Goal: Check status: Check status

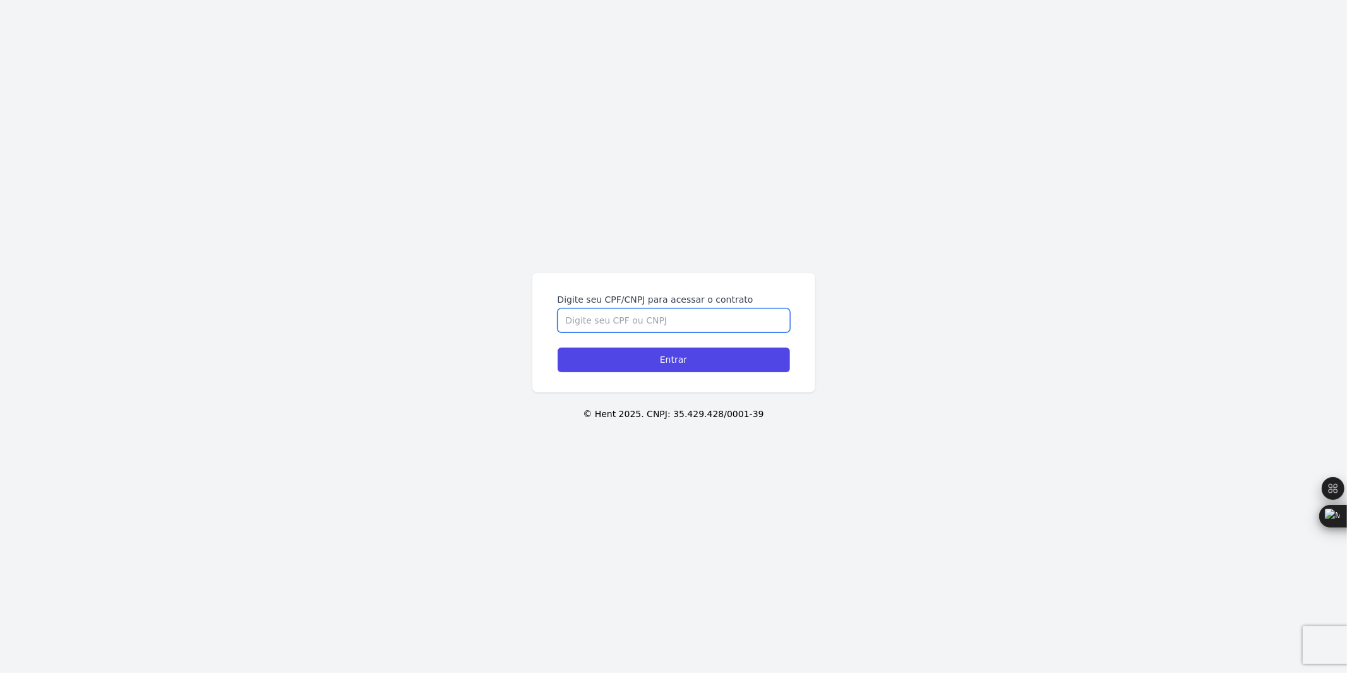
click at [630, 313] on input "Digite seu CPF/CNPJ para acessar o contrato" at bounding box center [674, 320] width 232 height 24
type input "09988930488"
click at [558, 347] on input "Entrar" at bounding box center [674, 359] width 232 height 25
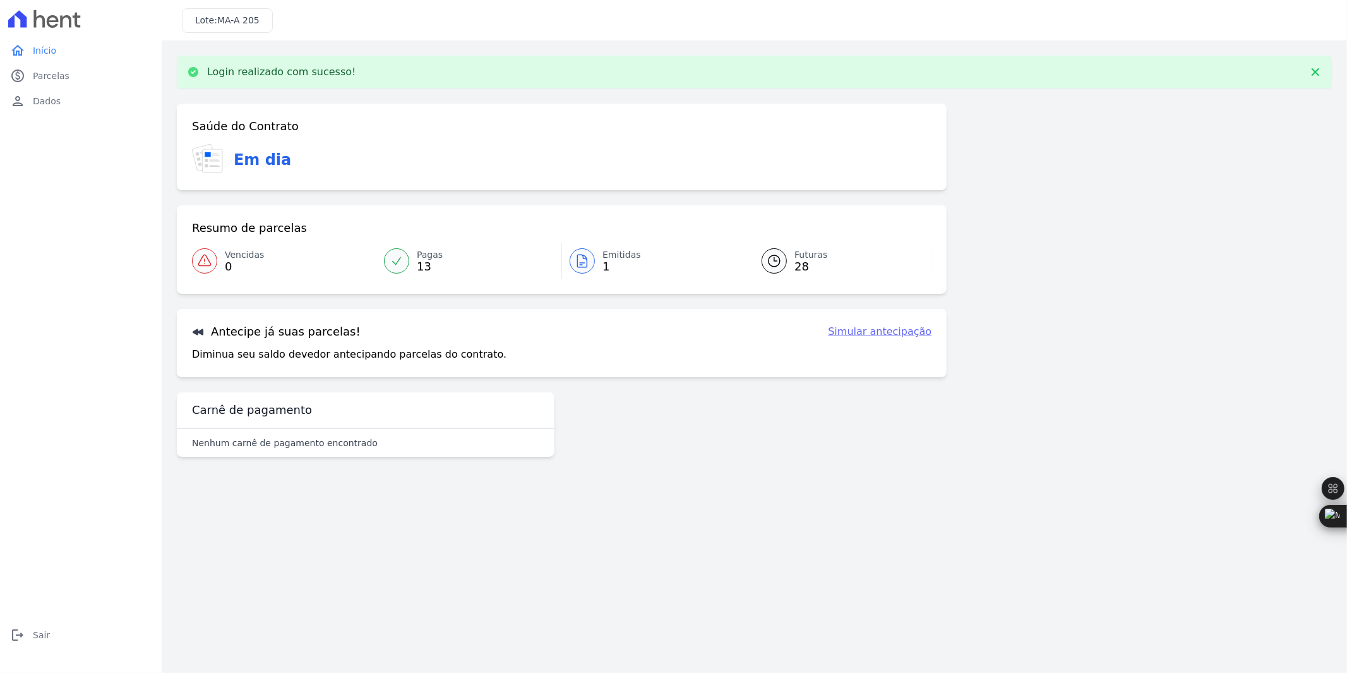
click at [609, 263] on span "1" at bounding box center [621, 266] width 39 height 10
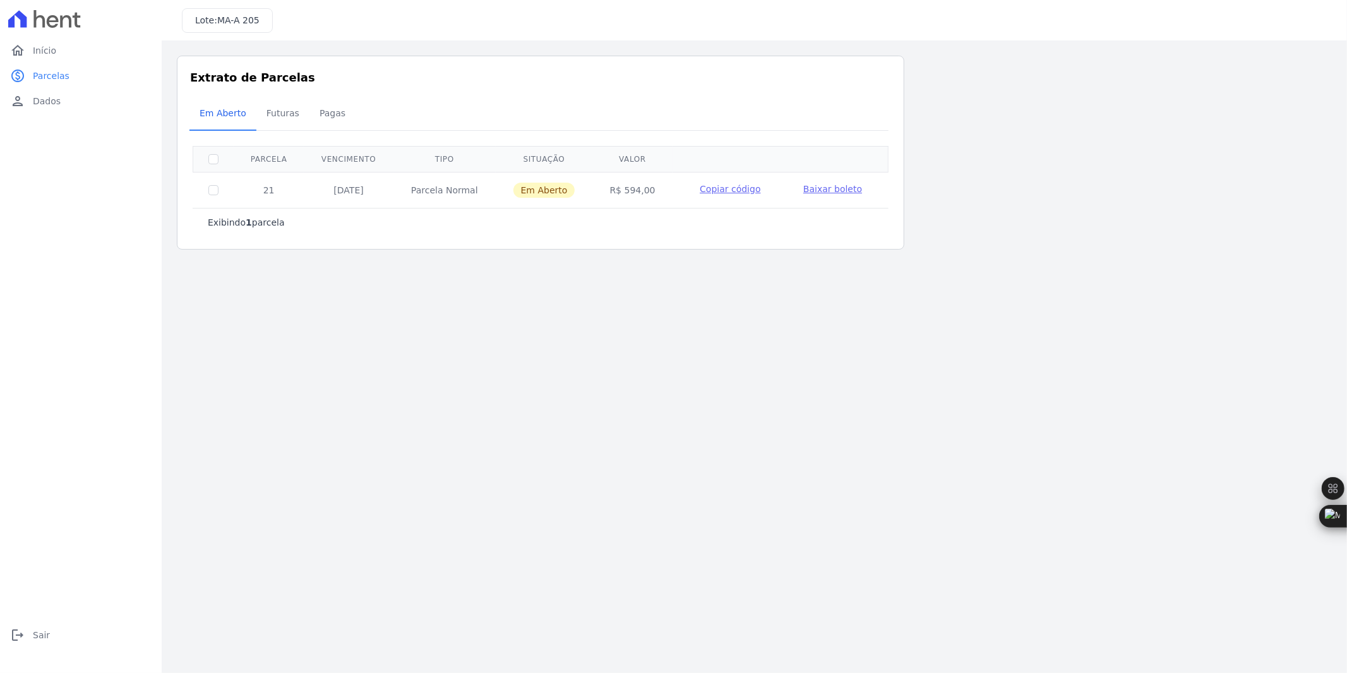
click at [731, 191] on span "Copiar código" at bounding box center [730, 189] width 61 height 10
click at [274, 123] on span "Futuras" at bounding box center [283, 112] width 48 height 25
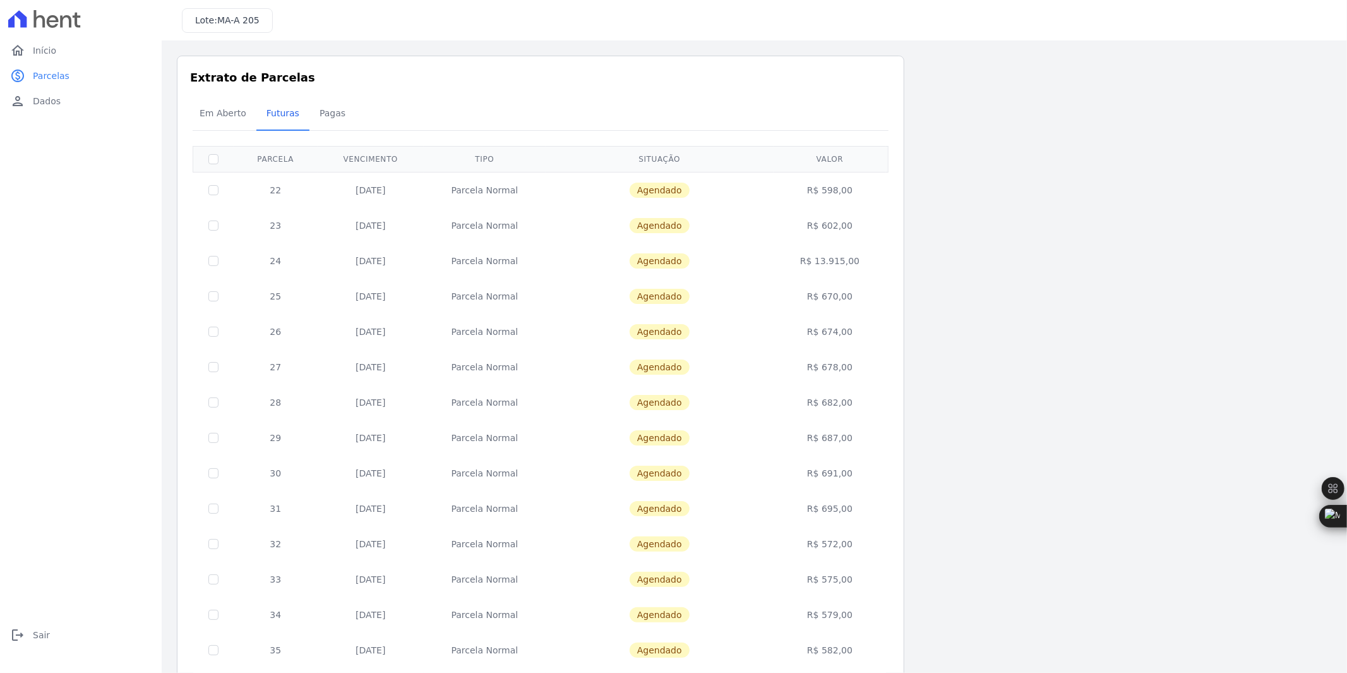
drag, startPoint x: 821, startPoint y: 187, endPoint x: 887, endPoint y: 191, distance: 66.4
click at [887, 191] on table "Parcela Vencimento Tipo Situação Valor 22 31/10/2025 Parcela Normal Agendado R$…" at bounding box center [541, 513] width 696 height 734
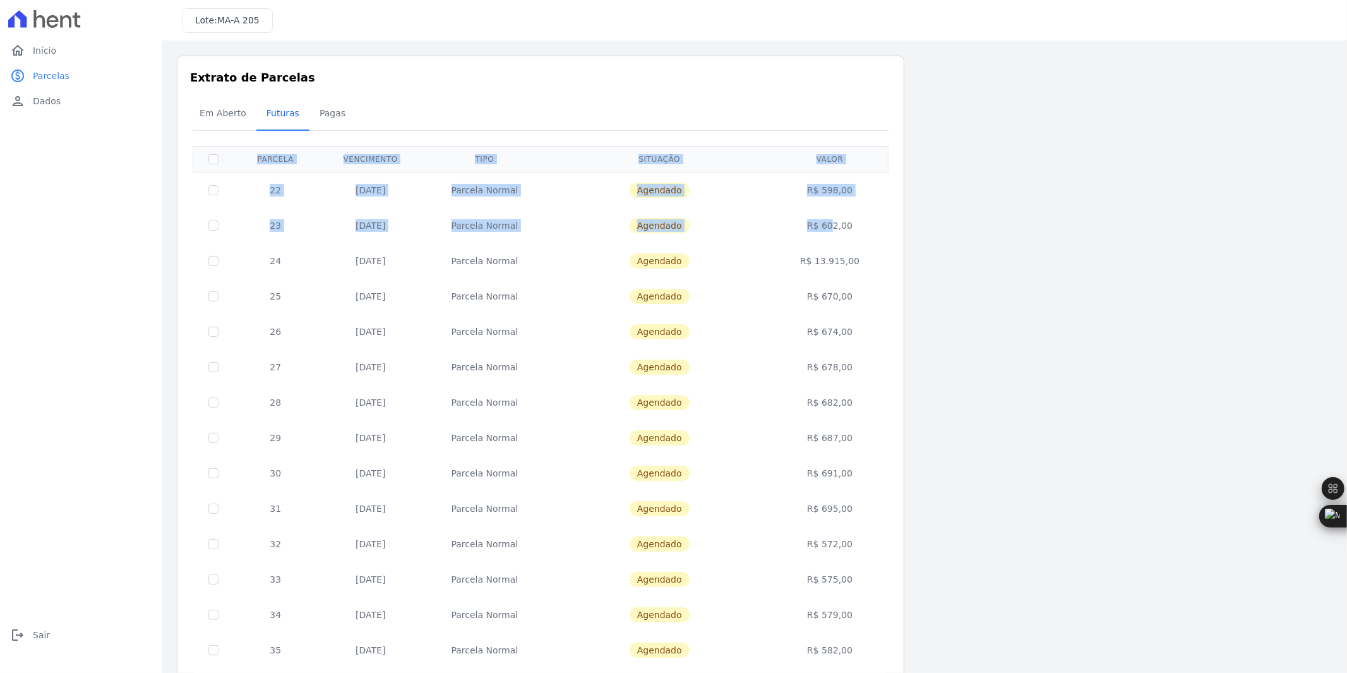
drag, startPoint x: 813, startPoint y: 224, endPoint x: 891, endPoint y: 224, distance: 78.3
click at [891, 224] on div "Extrato de Parcelas Em Aberto Futuras Pagas 0 selecionada(s) Próximo › Exibindo…" at bounding box center [540, 497] width 727 height 882
click at [851, 226] on td "R$ 602,00" at bounding box center [830, 225] width 112 height 35
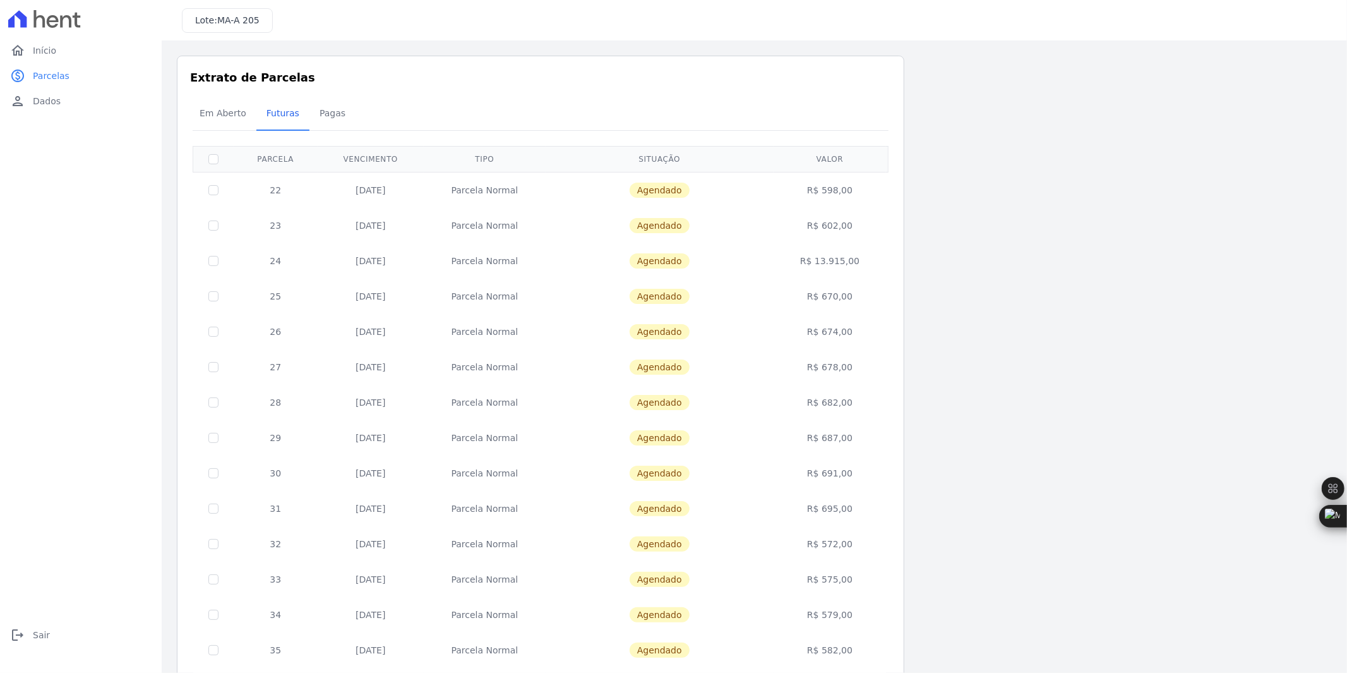
drag, startPoint x: 856, startPoint y: 223, endPoint x: 275, endPoint y: 187, distance: 582.7
click at [275, 187] on tbody "22 31/10/2025 Parcela Normal Agendado R$ 598,00 23 30/11/2025 Parcela Normal Ag…" at bounding box center [540, 526] width 695 height 708
drag, startPoint x: 854, startPoint y: 294, endPoint x: 272, endPoint y: 294, distance: 582.9
click at [272, 294] on tr "25 31/01/2026 Parcela Normal Agendado R$ 670,00" at bounding box center [540, 295] width 695 height 35
click at [578, 344] on td "Agendado" at bounding box center [660, 331] width 228 height 35
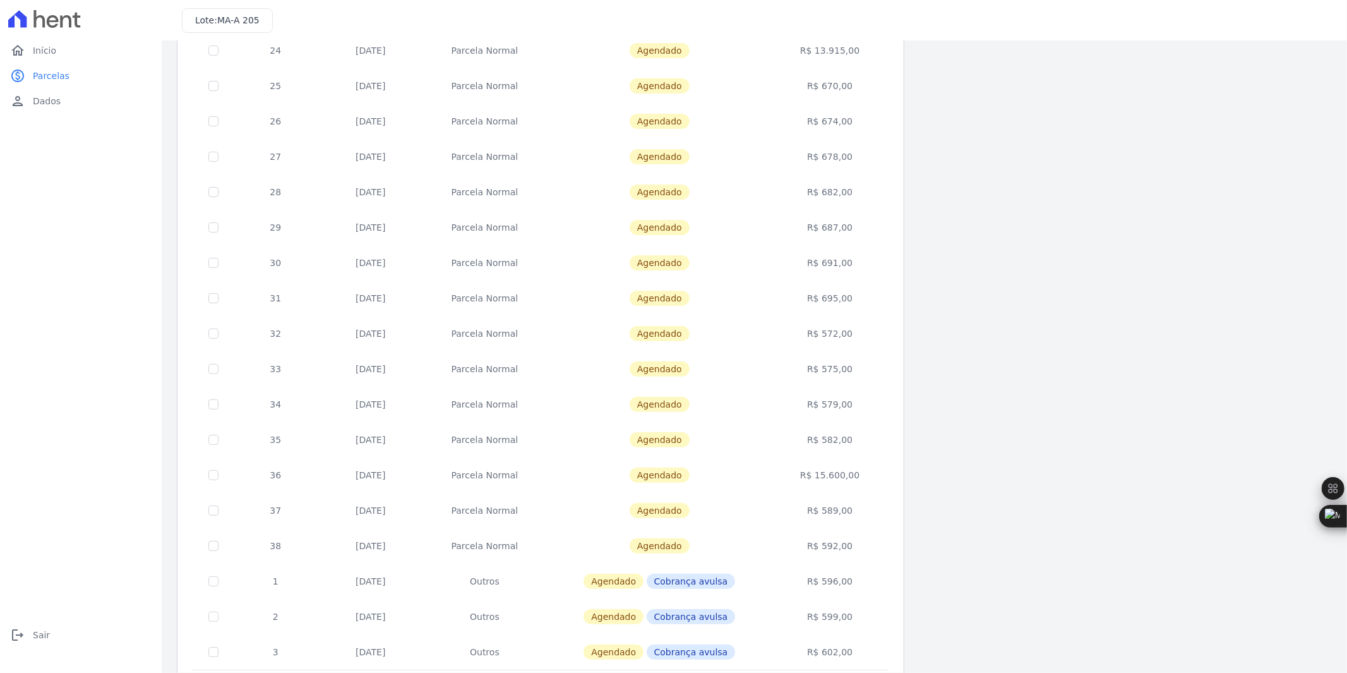
scroll to position [279, 0]
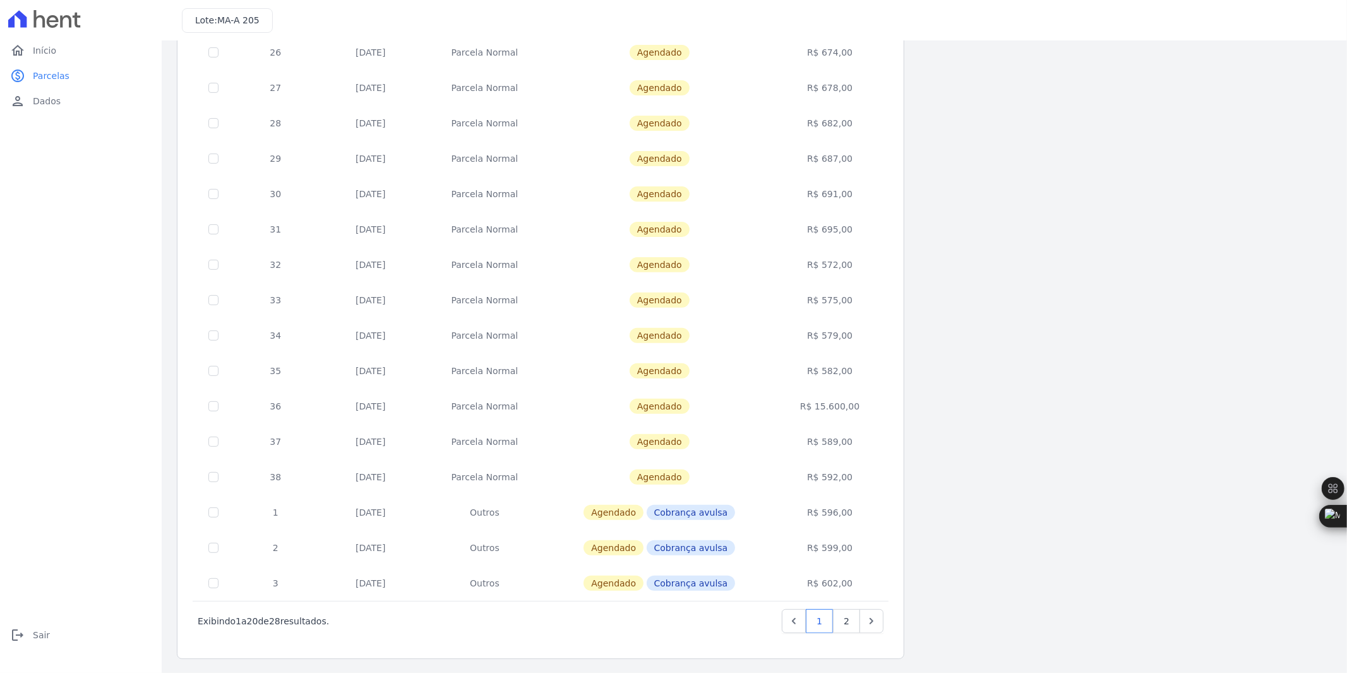
drag, startPoint x: 357, startPoint y: 512, endPoint x: 412, endPoint y: 510, distance: 55.0
click at [412, 510] on td "31/03/2027" at bounding box center [371, 511] width 106 height 35
drag, startPoint x: 355, startPoint y: 545, endPoint x: 398, endPoint y: 545, distance: 42.9
click at [398, 545] on td "30/04/2027" at bounding box center [371, 547] width 106 height 35
drag, startPoint x: 349, startPoint y: 584, endPoint x: 424, endPoint y: 580, distance: 75.9
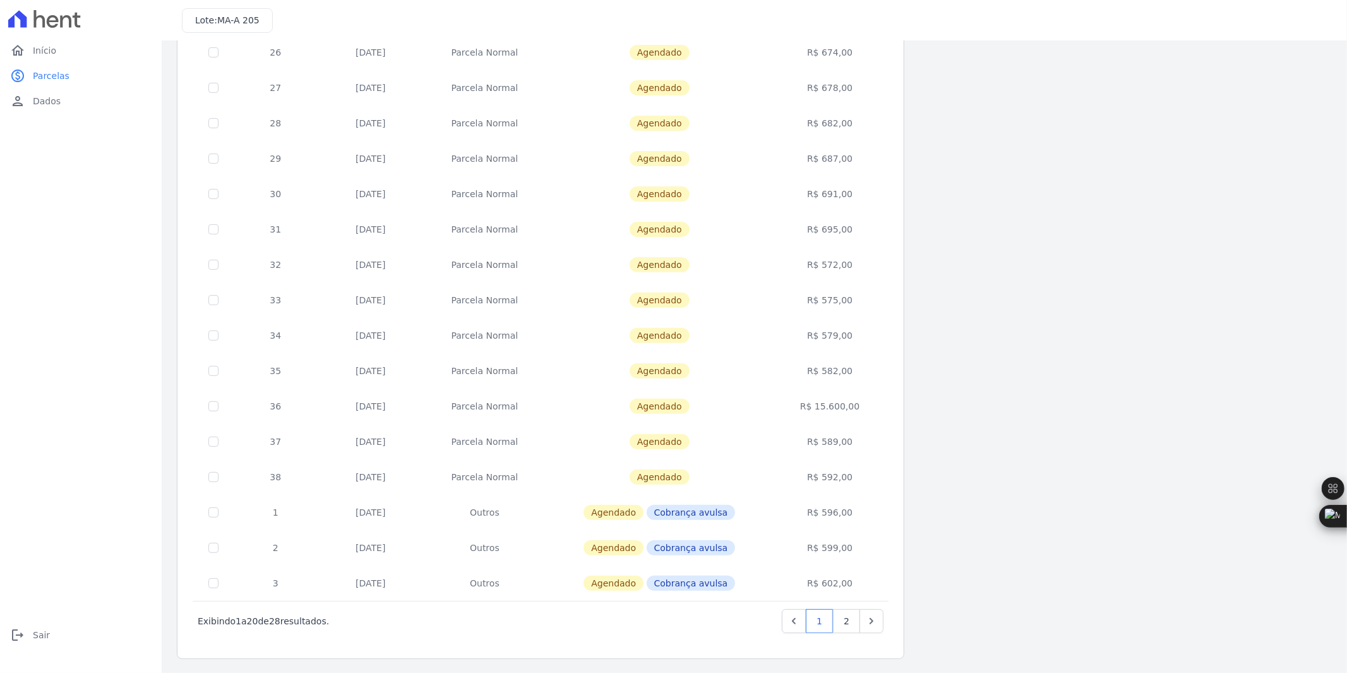
click at [421, 580] on td "31/05/2027" at bounding box center [371, 582] width 106 height 35
click at [841, 543] on td "R$ 599,00" at bounding box center [830, 547] width 112 height 35
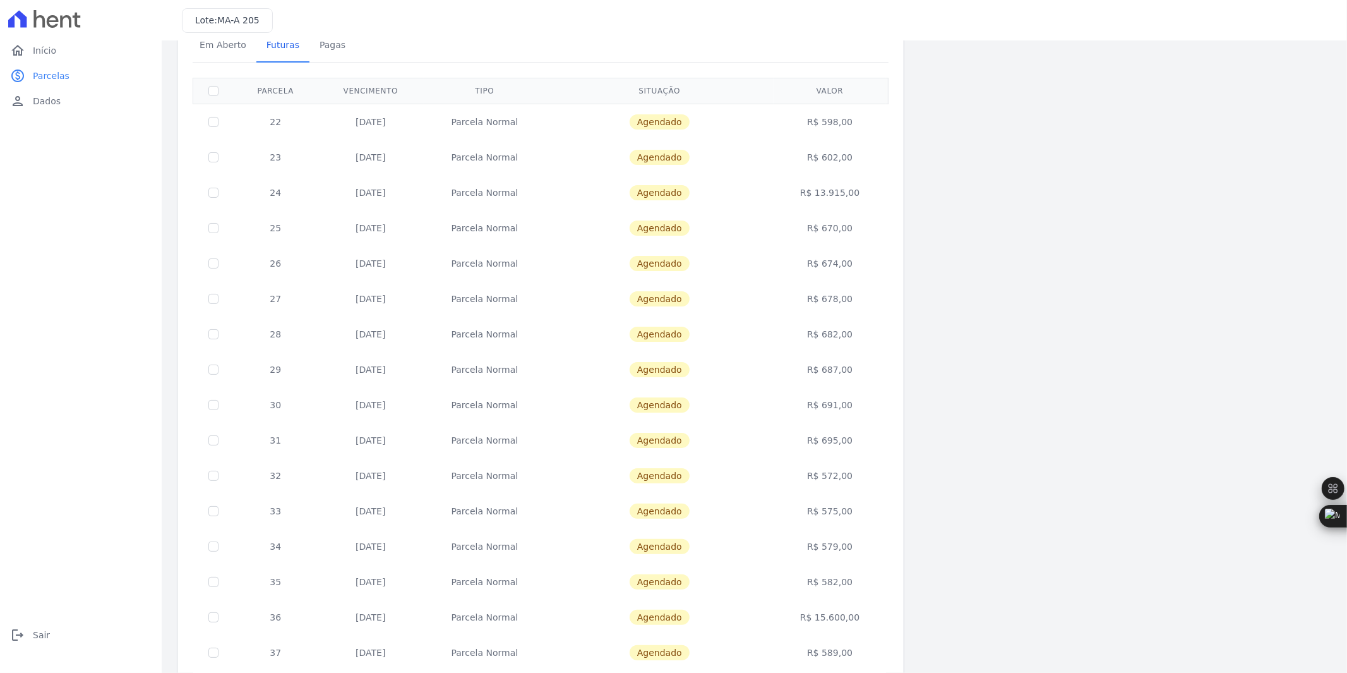
scroll to position [0, 0]
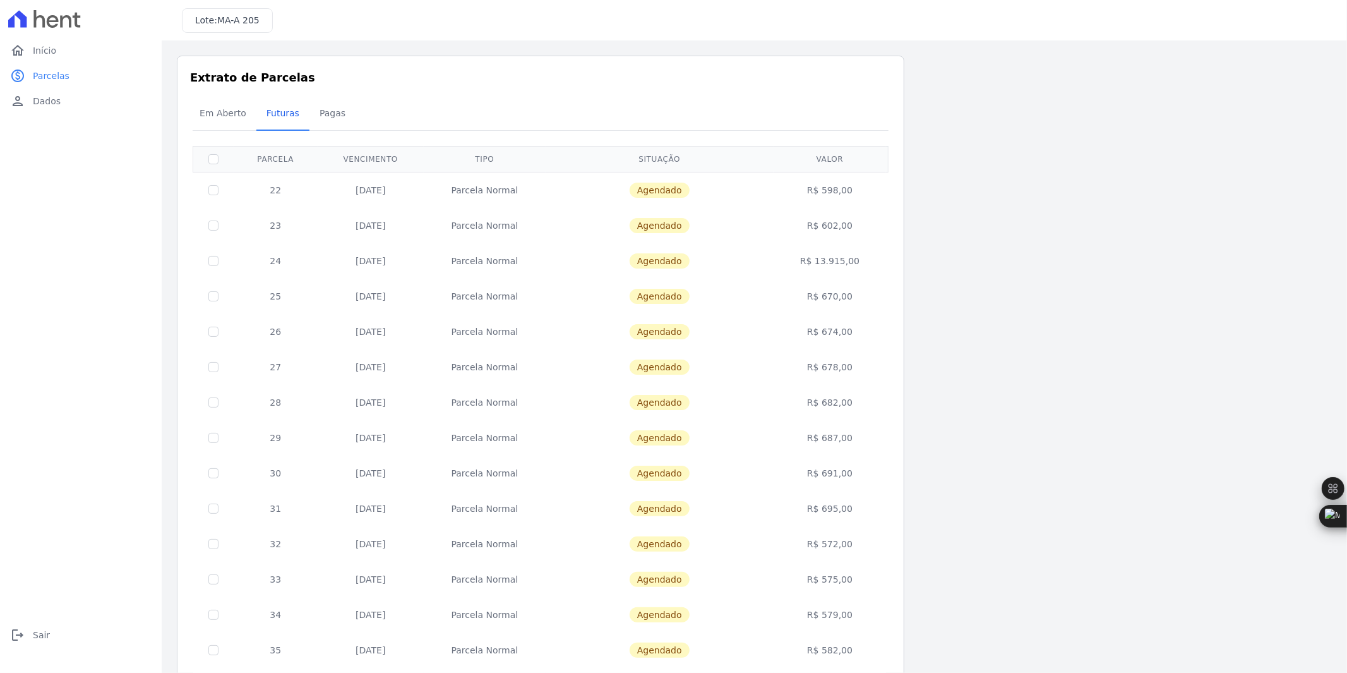
drag, startPoint x: 851, startPoint y: 263, endPoint x: 222, endPoint y: 275, distance: 629.1
click at [222, 275] on tr "24 31/12/2025 Parcela Normal Agendado R$ 13.915,00" at bounding box center [540, 260] width 695 height 35
click at [838, 266] on td "R$ 13.915,00" at bounding box center [830, 260] width 112 height 35
drag, startPoint x: 859, startPoint y: 260, endPoint x: 268, endPoint y: 264, distance: 591.1
click at [268, 264] on tr "24 31/12/2025 Parcela Normal Agendado R$ 13.915,00" at bounding box center [540, 260] width 695 height 35
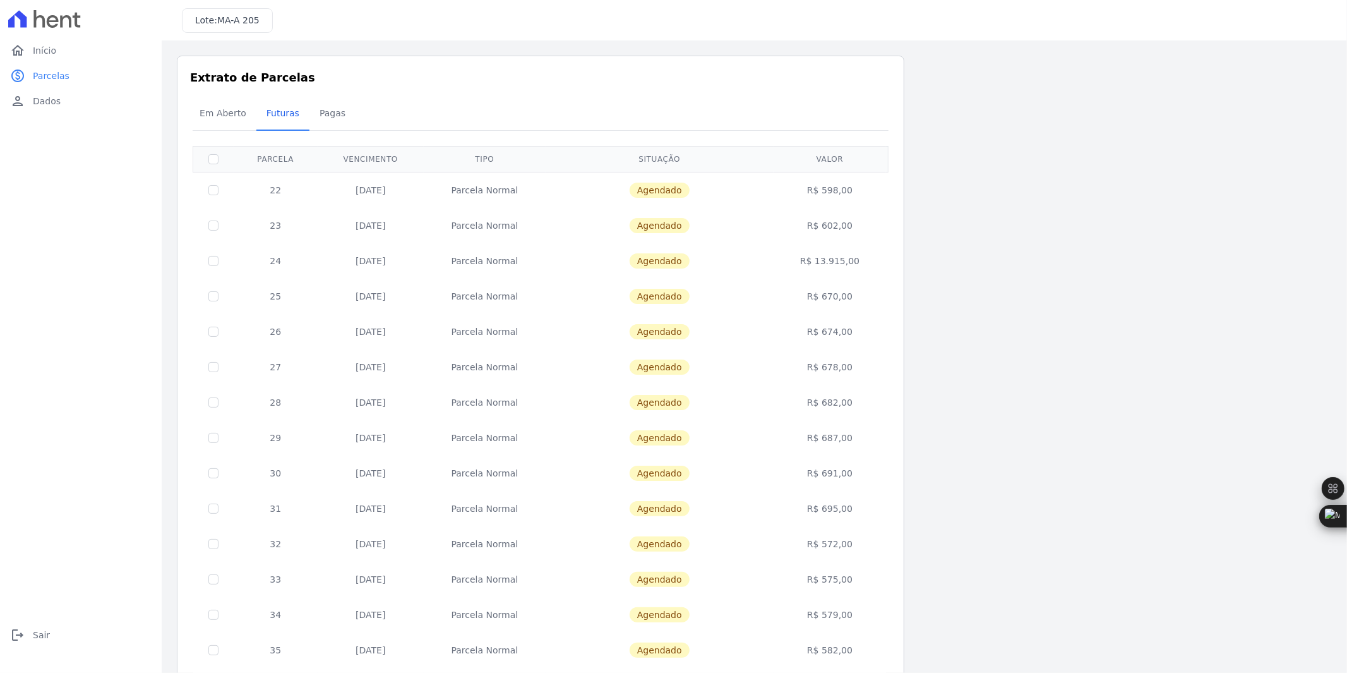
drag, startPoint x: 791, startPoint y: 306, endPoint x: 254, endPoint y: 301, distance: 536.2
click at [254, 301] on tr "25 31/01/2026 Parcela Normal Agendado R$ 670,00" at bounding box center [540, 295] width 695 height 35
drag, startPoint x: 861, startPoint y: 341, endPoint x: 368, endPoint y: 341, distance: 493.2
click at [368, 341] on tr "26 28/02/2026 Parcela Normal Agendado R$ 674,00" at bounding box center [540, 331] width 695 height 35
click at [743, 387] on td "Agendado" at bounding box center [660, 402] width 228 height 35
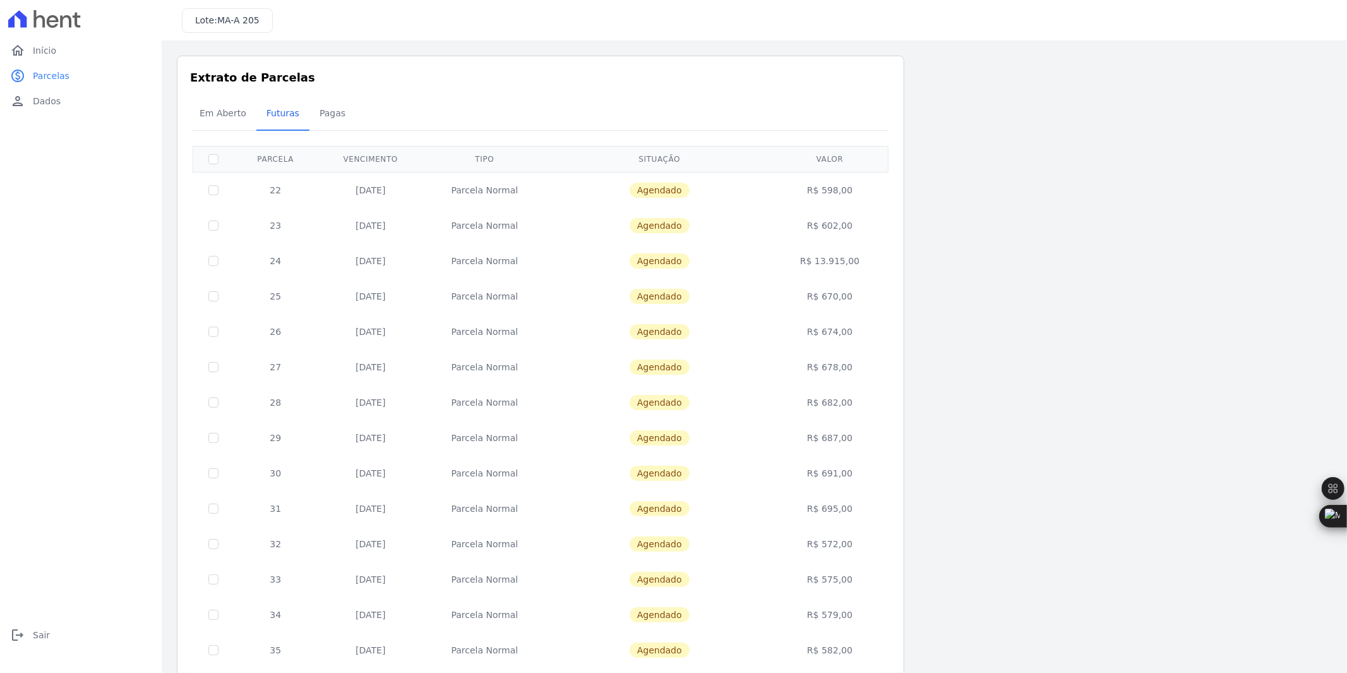
drag, startPoint x: 361, startPoint y: 503, endPoint x: 432, endPoint y: 501, distance: 71.4
click at [432, 501] on tr "31 31/07/2026 Parcela Normal Agendado R$ 695,00" at bounding box center [540, 508] width 695 height 35
drag, startPoint x: 371, startPoint y: 256, endPoint x: 868, endPoint y: 263, distance: 497.0
click at [868, 263] on tr "24 31/12/2025 Parcela Normal Agendado R$ 13.915,00" at bounding box center [540, 260] width 695 height 35
drag, startPoint x: 378, startPoint y: 295, endPoint x: 806, endPoint y: 292, distance: 428.2
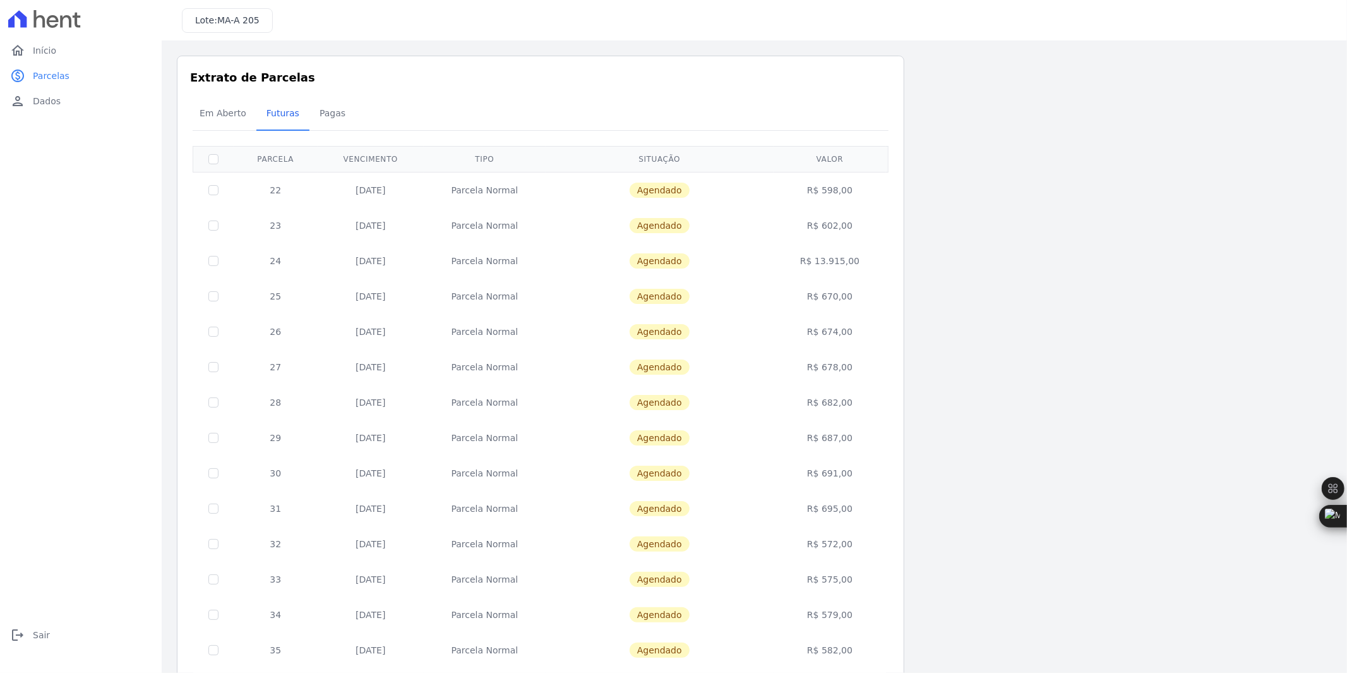
click at [806, 292] on tr "25 31/01/2026 Parcela Normal Agendado R$ 670,00" at bounding box center [540, 295] width 695 height 35
click at [830, 293] on td "R$ 670,00" at bounding box center [830, 295] width 112 height 35
drag, startPoint x: 853, startPoint y: 296, endPoint x: 247, endPoint y: 296, distance: 605.6
click at [247, 296] on tr "25 31/01/2026 Parcela Normal Agendado R$ 670,00" at bounding box center [540, 295] width 695 height 35
click at [332, 121] on span "Pagas" at bounding box center [332, 112] width 41 height 25
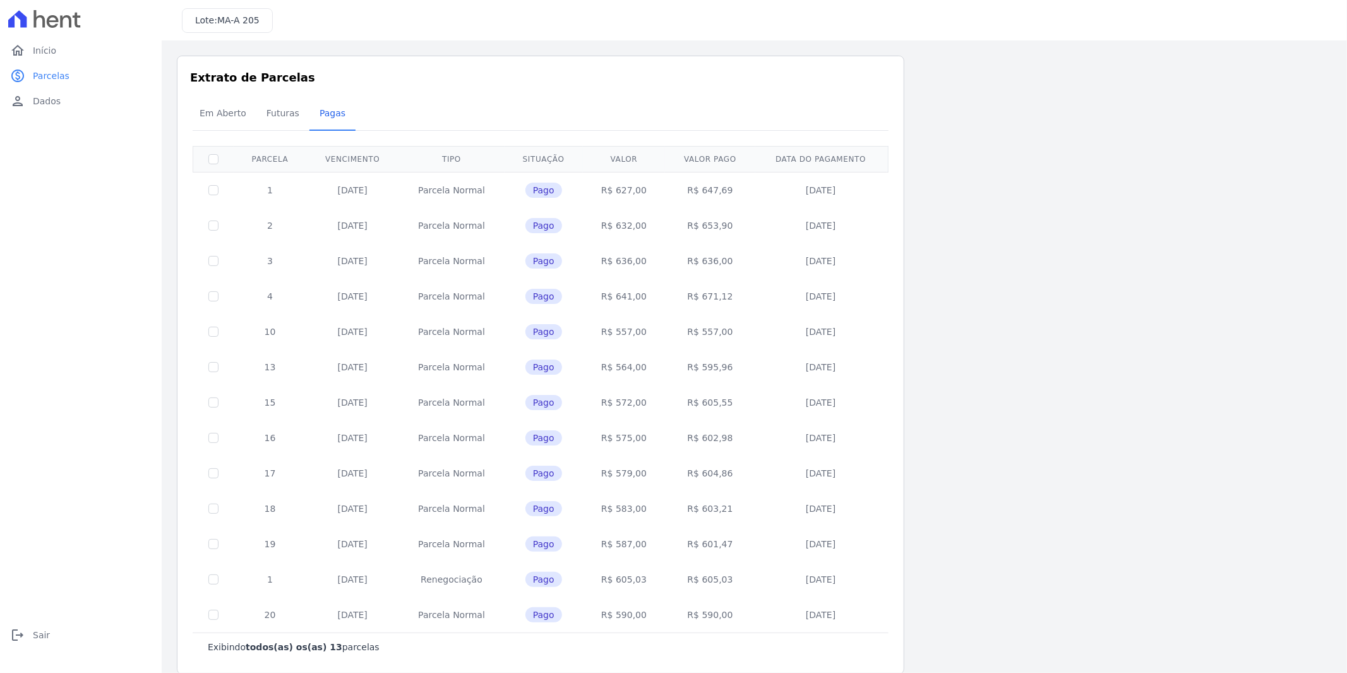
scroll to position [15, 0]
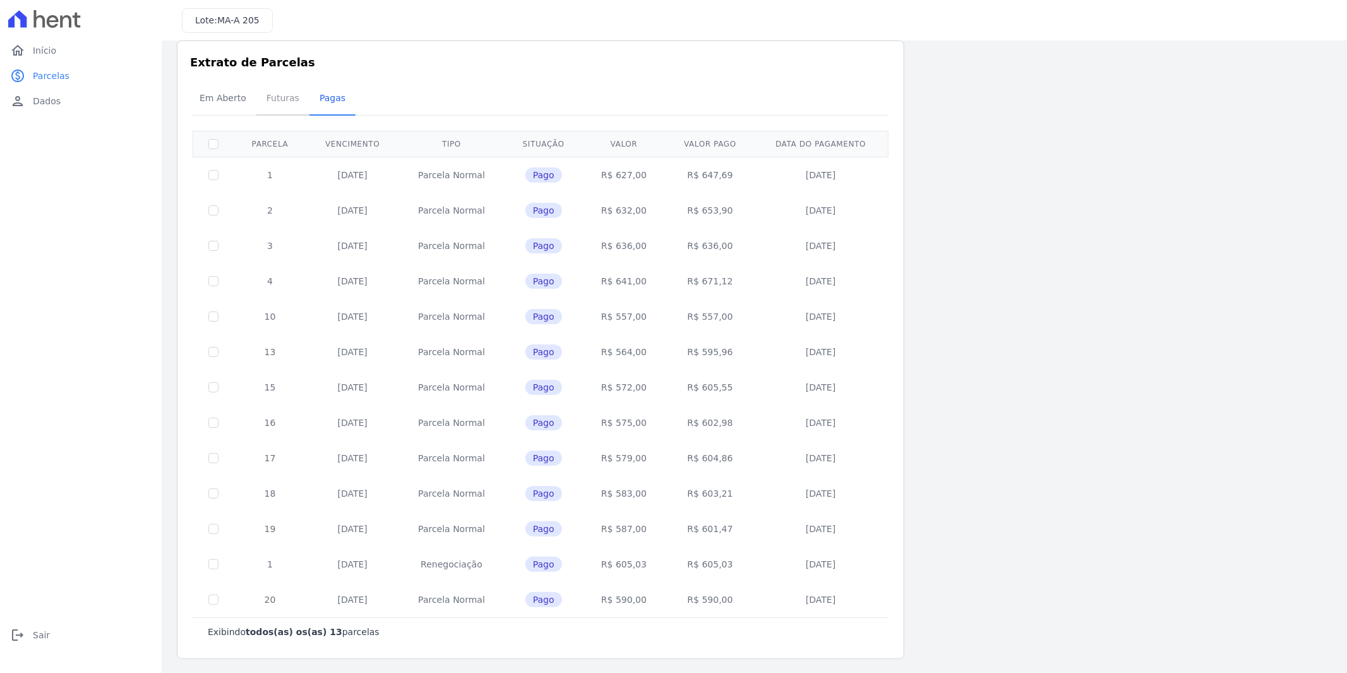
click at [275, 111] on link "Futuras" at bounding box center [282, 99] width 53 height 33
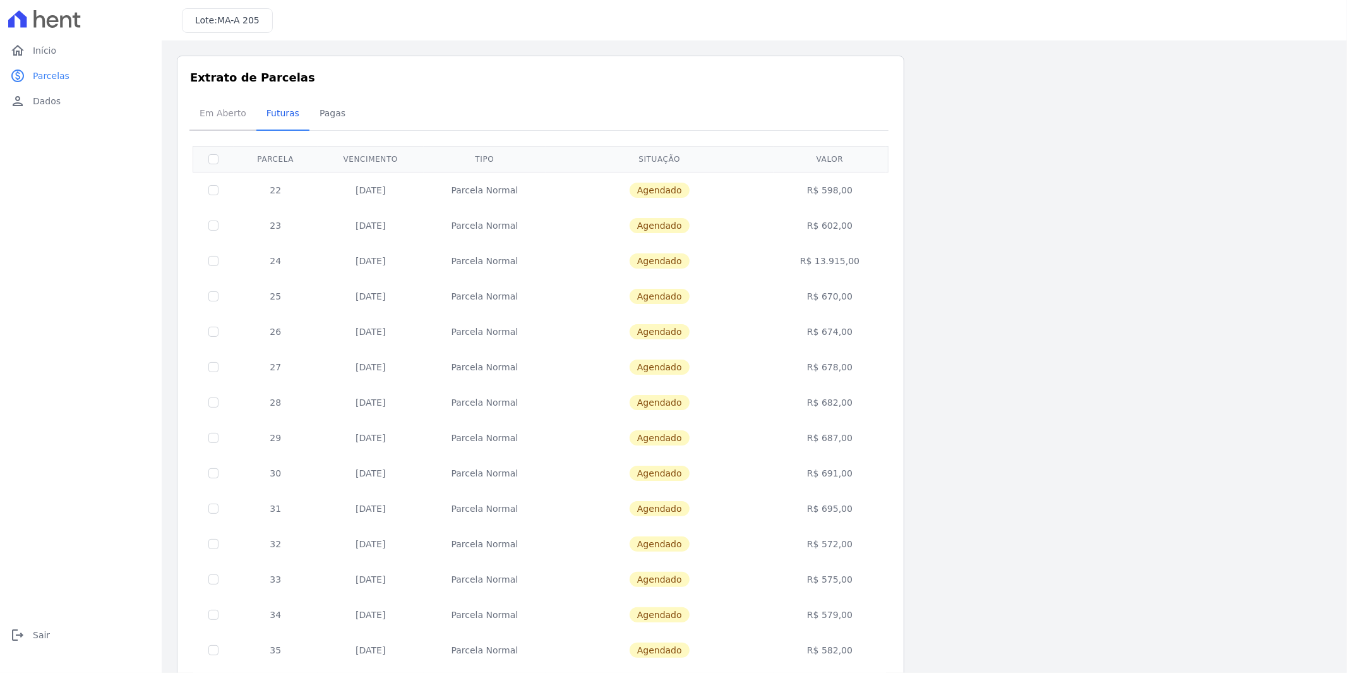
click at [220, 121] on span "Em Aberto" at bounding box center [223, 112] width 62 height 25
